Goal: Information Seeking & Learning: Check status

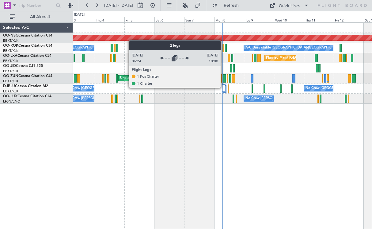
click at [224, 87] on div at bounding box center [224, 87] width 4 height 7
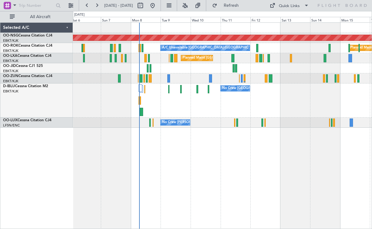
click at [261, 70] on div at bounding box center [222, 68] width 299 height 10
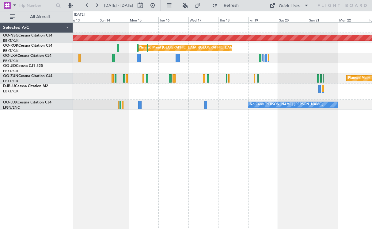
click at [116, 109] on div "Planned Maint [GEOGRAPHIC_DATA] ([GEOGRAPHIC_DATA]) Planned Maint [GEOGRAPHIC_D…" at bounding box center [222, 66] width 299 height 87
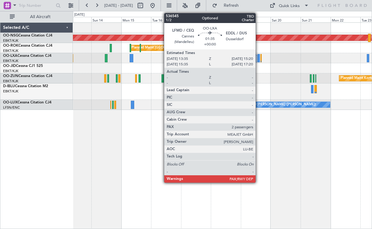
click at [258, 58] on div at bounding box center [259, 58] width 2 height 8
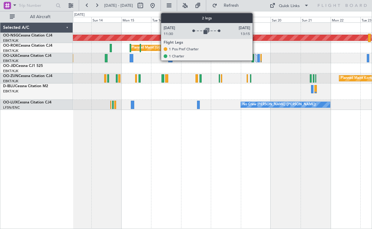
click at [255, 58] on div at bounding box center [256, 57] width 2 height 7
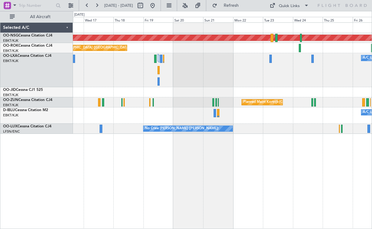
click at [228, 76] on div "A/C Unavailable [GEOGRAPHIC_DATA] ([GEOGRAPHIC_DATA] National) A/C Unavailable" at bounding box center [222, 70] width 299 height 34
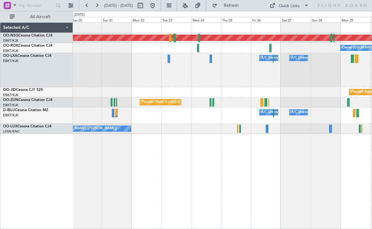
click at [215, 97] on div "Planned Maint Kortrijk-[GEOGRAPHIC_DATA]" at bounding box center [222, 92] width 299 height 10
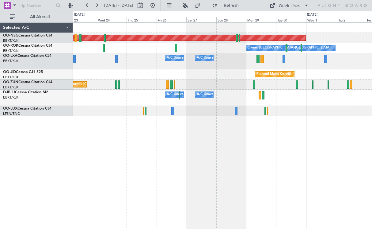
click at [264, 84] on div "Planned Maint Kortrijk-[GEOGRAPHIC_DATA]" at bounding box center [222, 84] width 299 height 10
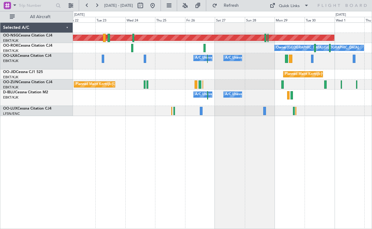
click at [338, 147] on div "Planned Maint [GEOGRAPHIC_DATA] ([GEOGRAPHIC_DATA]) Owner [GEOGRAPHIC_DATA]-[GE…" at bounding box center [222, 125] width 299 height 206
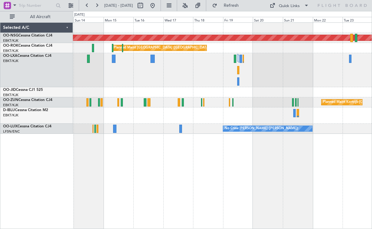
click at [289, 152] on div "Planned Maint [GEOGRAPHIC_DATA] ([GEOGRAPHIC_DATA]) Planned Maint [GEOGRAPHIC_D…" at bounding box center [222, 125] width 299 height 206
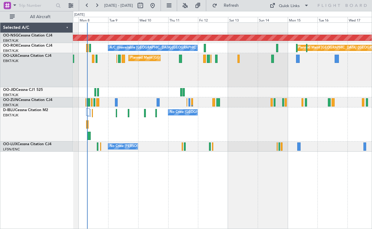
click at [344, 173] on div "Planned Maint [GEOGRAPHIC_DATA] ([GEOGRAPHIC_DATA]) Planned Maint [GEOGRAPHIC_D…" at bounding box center [222, 125] width 299 height 206
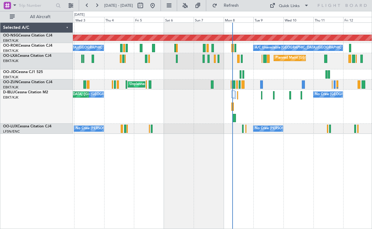
click at [315, 167] on div "Planned Maint [GEOGRAPHIC_DATA] ([GEOGRAPHIC_DATA]) A/C Unavailable [GEOGRAPHIC…" at bounding box center [222, 125] width 299 height 206
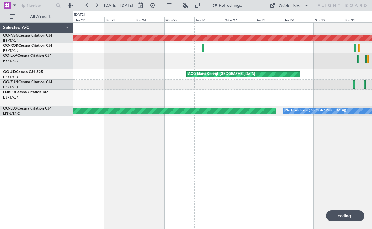
click at [234, 167] on div "Planned Maint [GEOGRAPHIC_DATA] ([GEOGRAPHIC_DATA]) A/C Unavailable [GEOGRAPHIC…" at bounding box center [222, 125] width 299 height 206
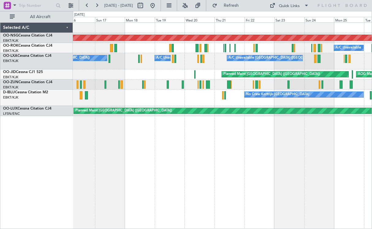
click at [308, 163] on div "Planned Maint [GEOGRAPHIC_DATA] ([GEOGRAPHIC_DATA]) A/C Unavailable A/C Unavail…" at bounding box center [222, 125] width 299 height 206
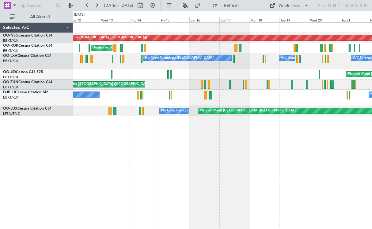
click at [265, 171] on div "Planned Maint [GEOGRAPHIC_DATA] ([GEOGRAPHIC_DATA]) Unplanned Maint [GEOGRAPHIC…" at bounding box center [222, 125] width 299 height 206
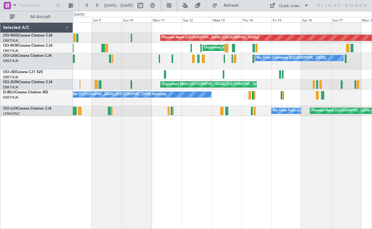
click at [227, 151] on div "Planned Maint [GEOGRAPHIC_DATA] ([GEOGRAPHIC_DATA]) Unplanned Maint [GEOGRAPHIC…" at bounding box center [222, 125] width 299 height 206
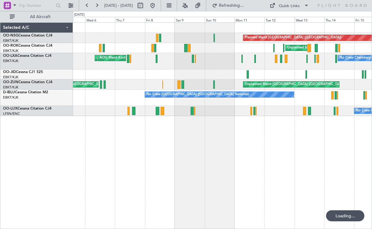
click at [253, 143] on div "Planned Maint [GEOGRAPHIC_DATA] ([GEOGRAPHIC_DATA]) Unplanned Maint [GEOGRAPHIC…" at bounding box center [222, 125] width 299 height 206
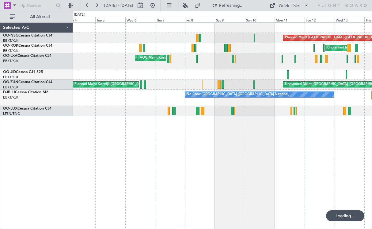
click at [257, 146] on div "Planned Maint [GEOGRAPHIC_DATA] ([GEOGRAPHIC_DATA]) Unplanned Maint [GEOGRAPHIC…" at bounding box center [222, 125] width 299 height 206
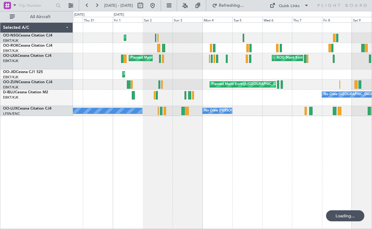
click at [265, 146] on div "Planned Maint Kortrijk-[GEOGRAPHIC_DATA] Planned Maint [GEOGRAPHIC_DATA] ([GEOG…" at bounding box center [222, 125] width 299 height 206
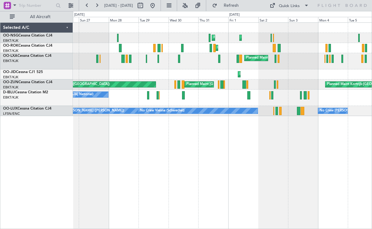
click at [220, 139] on div "Planned Maint Kortrijk-[GEOGRAPHIC_DATA] Planned Maint [GEOGRAPHIC_DATA]-[GEOGR…" at bounding box center [222, 125] width 299 height 206
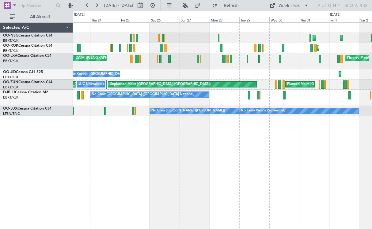
click at [297, 145] on div "Planned Maint Kortrijk-[GEOGRAPHIC_DATA] Planned Maint [GEOGRAPHIC_DATA]-[GEOGR…" at bounding box center [222, 125] width 299 height 206
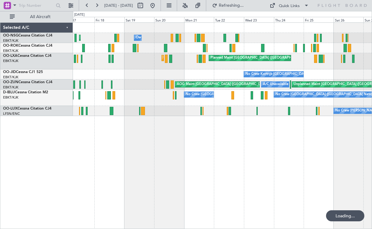
click at [296, 152] on div "Owner [GEOGRAPHIC_DATA]-[GEOGRAPHIC_DATA] Planned Maint [GEOGRAPHIC_DATA]-[GEOG…" at bounding box center [222, 125] width 299 height 206
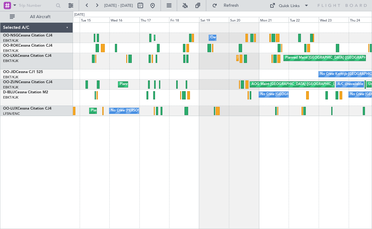
click at [216, 98] on div "No Crew [GEOGRAPHIC_DATA] ([GEOGRAPHIC_DATA] National) No Crew [GEOGRAPHIC_DATA…" at bounding box center [222, 98] width 299 height 16
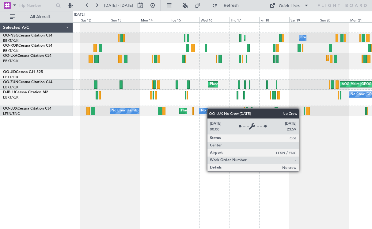
click at [217, 110] on div "Planned Maint Kortrijk-[GEOGRAPHIC_DATA] Owner [GEOGRAPHIC_DATA]-[GEOGRAPHIC_DA…" at bounding box center [222, 69] width 299 height 93
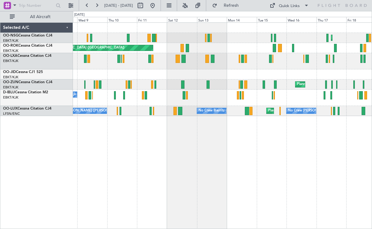
click at [271, 104] on div "No Crew Kortrijk-[GEOGRAPHIC_DATA] No Crew [GEOGRAPHIC_DATA] (Brussels National)" at bounding box center [222, 98] width 299 height 16
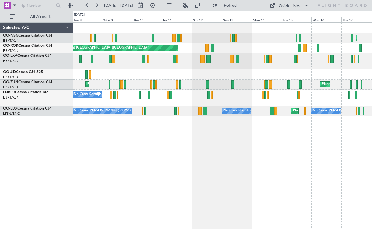
click at [226, 104] on div "No Crew Kortrijk-[GEOGRAPHIC_DATA]" at bounding box center [222, 98] width 299 height 16
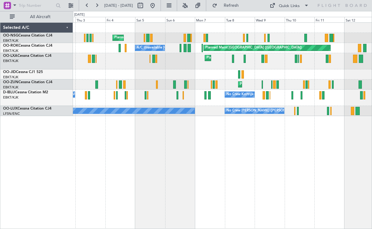
click at [265, 149] on div "Planned Maint [GEOGRAPHIC_DATA] ([GEOGRAPHIC_DATA] National) Planned Maint [GEO…" at bounding box center [222, 125] width 299 height 206
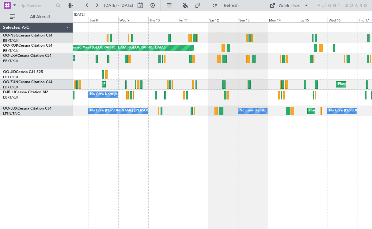
click at [138, 96] on div "No Crew Kortrijk-[GEOGRAPHIC_DATA]" at bounding box center [222, 98] width 299 height 16
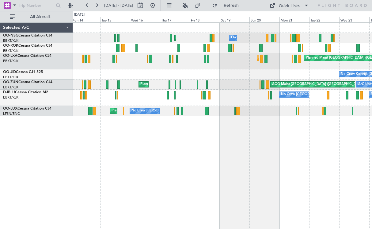
click at [50, 155] on div "Planned Maint Kortrijk-[GEOGRAPHIC_DATA] Owner [GEOGRAPHIC_DATA]-[GEOGRAPHIC_DA…" at bounding box center [186, 120] width 372 height 218
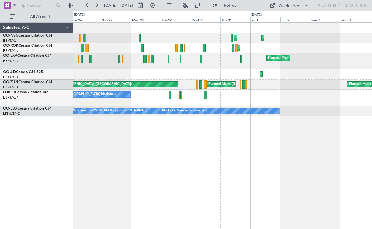
click at [10, 173] on div "Planned Maint Kortrijk-[GEOGRAPHIC_DATA] Planned Maint [GEOGRAPHIC_DATA]-[GEOGR…" at bounding box center [186, 120] width 372 height 218
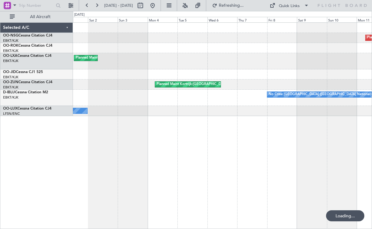
click at [61, 182] on div "Planned Maint [GEOGRAPHIC_DATA] ([GEOGRAPHIC_DATA]) Planned Maint [GEOGRAPHIC_D…" at bounding box center [186, 120] width 372 height 218
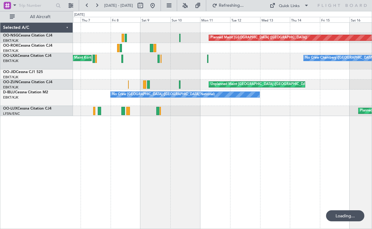
click at [57, 192] on div "Planned Maint [GEOGRAPHIC_DATA] ([GEOGRAPHIC_DATA]) AOG Maint [GEOGRAPHIC_DATA]…" at bounding box center [186, 120] width 372 height 218
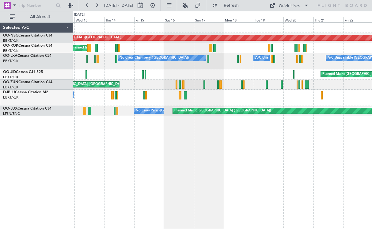
click at [106, 167] on div "Planned Maint [GEOGRAPHIC_DATA] ([GEOGRAPHIC_DATA]) Unplanned Maint [GEOGRAPHIC…" at bounding box center [222, 125] width 299 height 206
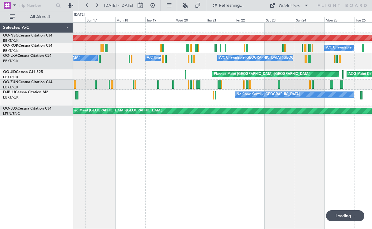
click at [92, 166] on div "Planned Maint [GEOGRAPHIC_DATA] ([GEOGRAPHIC_DATA]) A/C Unavailable No [GEOGRAP…" at bounding box center [222, 125] width 299 height 206
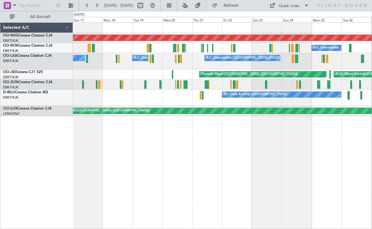
click at [120, 162] on div "Planned Maint [GEOGRAPHIC_DATA] ([GEOGRAPHIC_DATA]) A/C Unavailable Planned Mai…" at bounding box center [222, 125] width 299 height 206
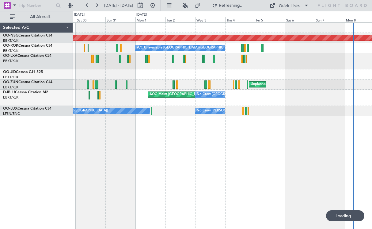
click at [125, 161] on div "Planned Maint [GEOGRAPHIC_DATA] ([GEOGRAPHIC_DATA]) A/C Unavailable [GEOGRAPHIC…" at bounding box center [222, 125] width 299 height 206
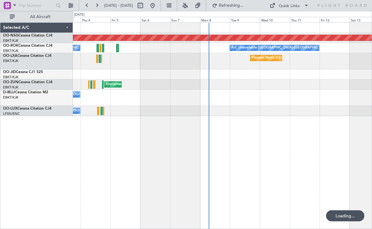
click at [141, 161] on div "Planned Maint [GEOGRAPHIC_DATA] ([GEOGRAPHIC_DATA]) A/C Unavailable [GEOGRAPHIC…" at bounding box center [222, 125] width 299 height 206
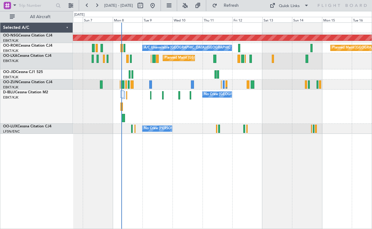
click at [163, 162] on div "Planned Maint [GEOGRAPHIC_DATA] ([GEOGRAPHIC_DATA]) A/C Unavailable [GEOGRAPHIC…" at bounding box center [222, 125] width 299 height 206
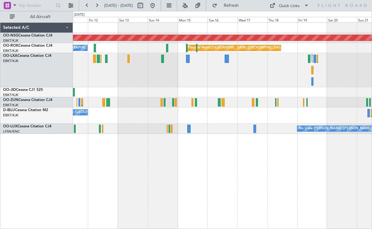
click at [184, 67] on div "Planned Maint [GEOGRAPHIC_DATA] ([GEOGRAPHIC_DATA] National)" at bounding box center [222, 70] width 299 height 34
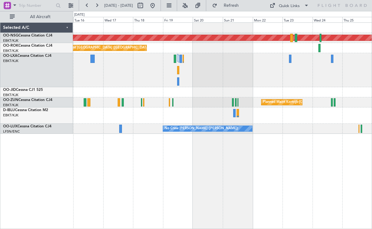
click at [199, 83] on div "Planned Maint [GEOGRAPHIC_DATA] ([GEOGRAPHIC_DATA]) Planned Maint [GEOGRAPHIC_D…" at bounding box center [222, 78] width 299 height 111
